Goal: Navigation & Orientation: Find specific page/section

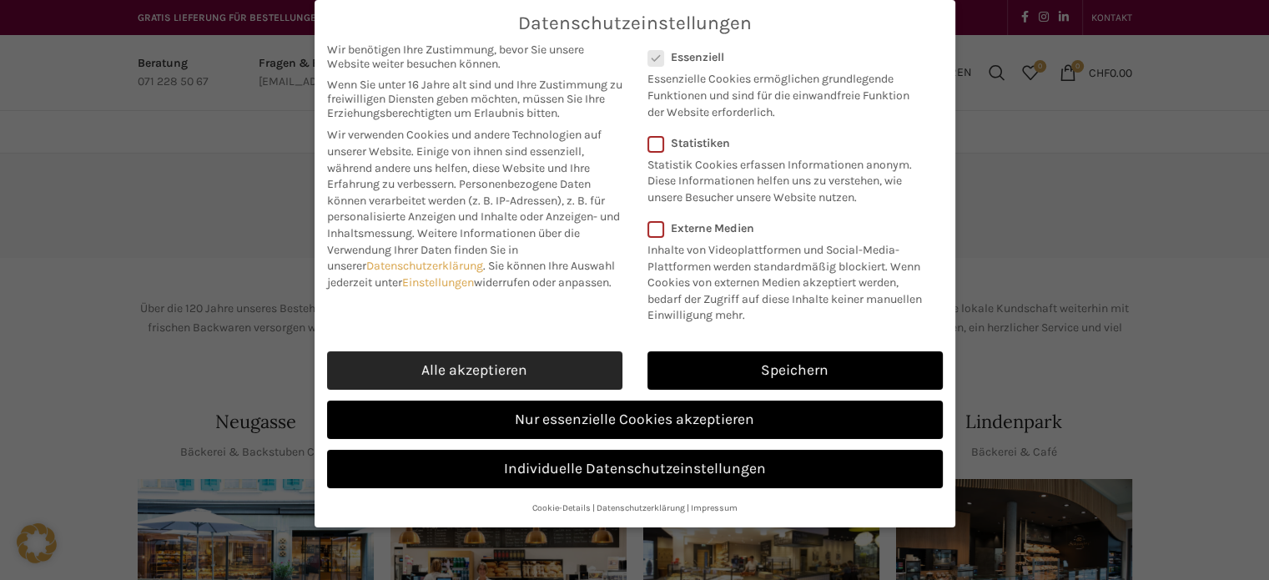
click at [445, 362] on link "Alle akzeptieren" at bounding box center [474, 370] width 295 height 38
checkbox input "true"
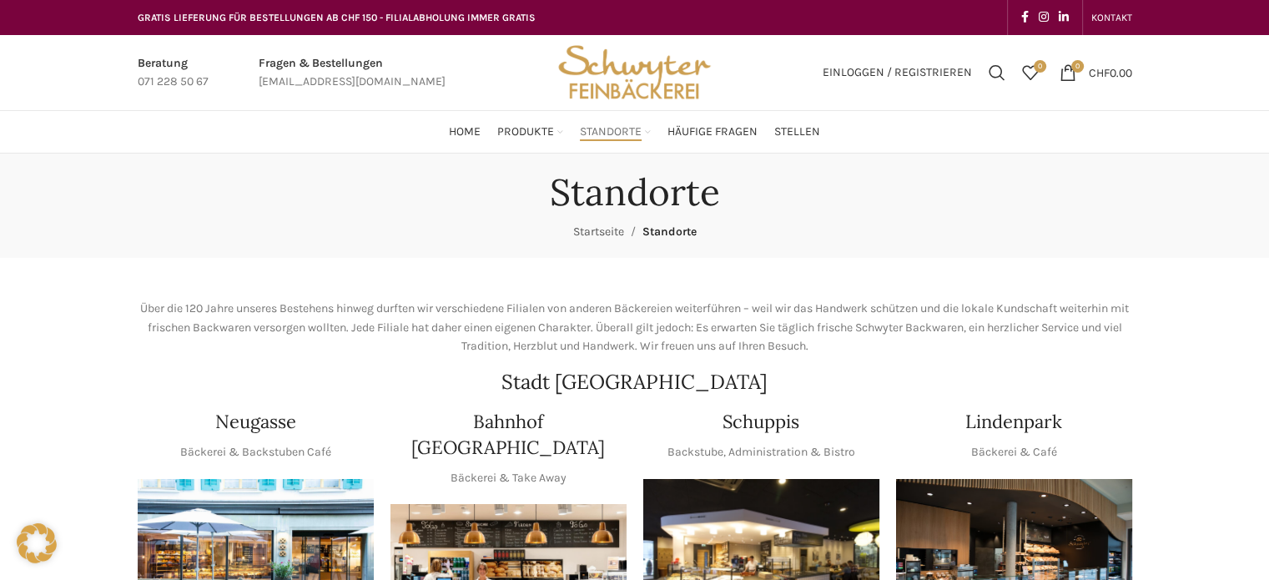
click at [604, 232] on link "Startseite" at bounding box center [598, 231] width 51 height 14
